Goal: Navigation & Orientation: Find specific page/section

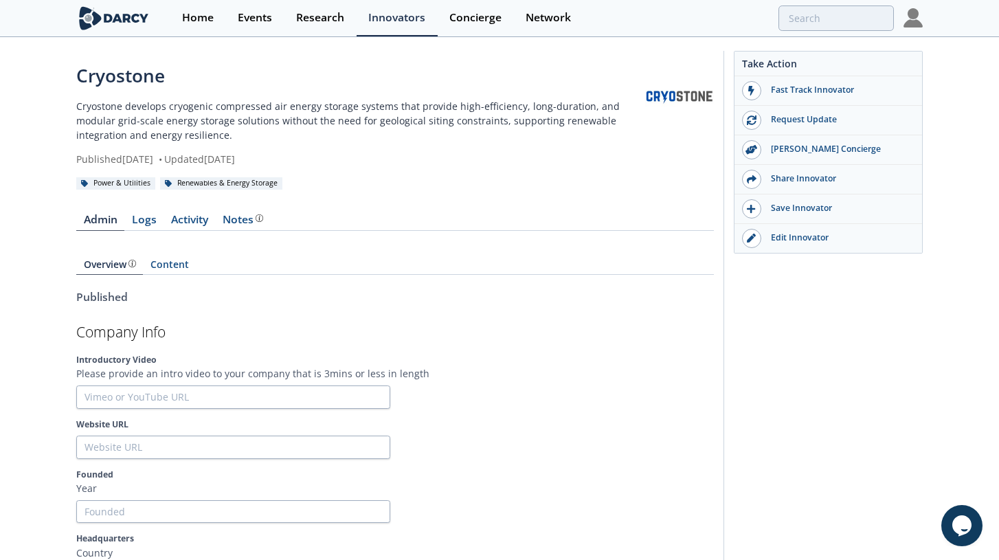
click at [239, 217] on div "Notes" at bounding box center [243, 219] width 41 height 11
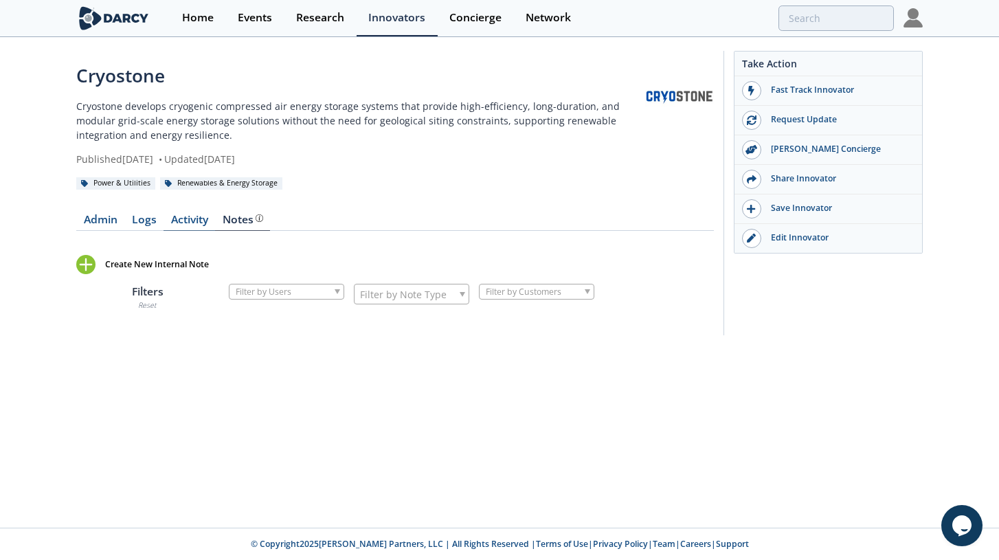
click at [170, 218] on link "Activity" at bounding box center [190, 222] width 52 height 16
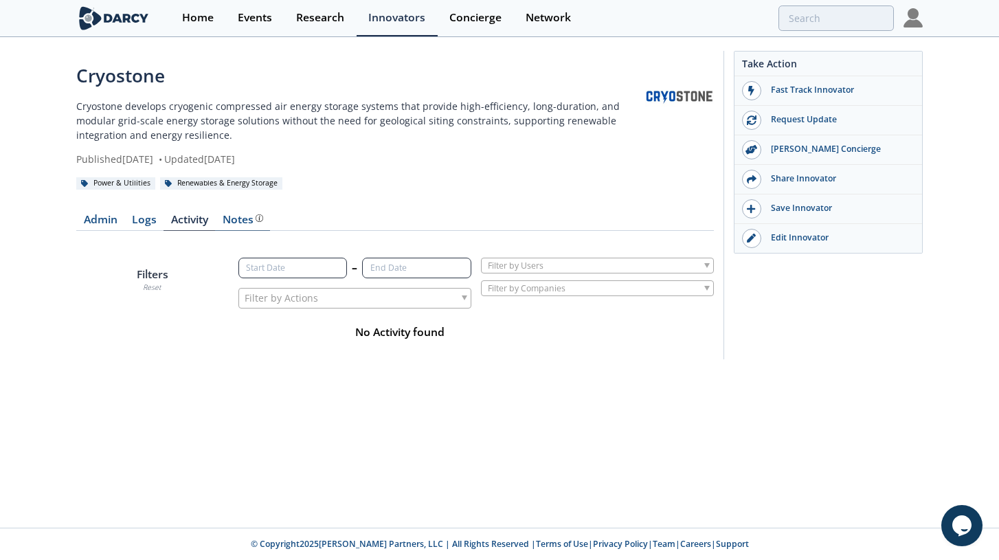
click at [240, 217] on div "Notes" at bounding box center [243, 219] width 41 height 11
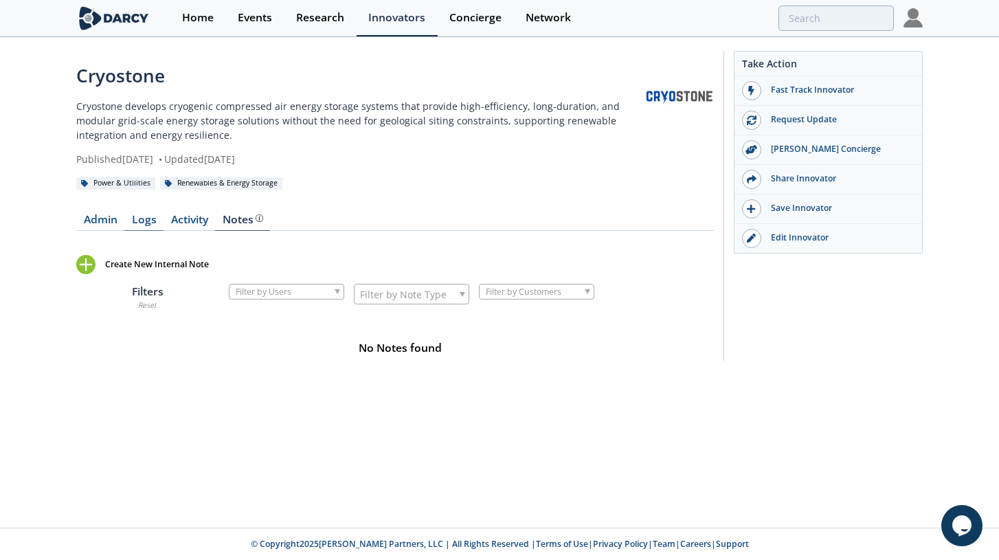
click at [146, 224] on link "Logs" at bounding box center [143, 222] width 39 height 16
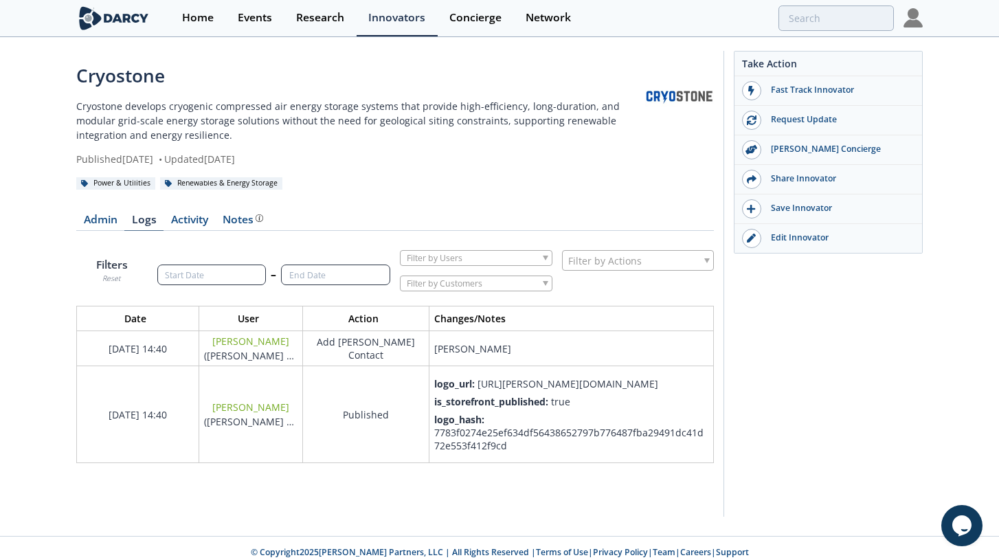
scroll to position [159, 639]
click at [788, 243] on div "Edit Innovator" at bounding box center [839, 238] width 154 height 12
